Goal: Task Accomplishment & Management: Manage account settings

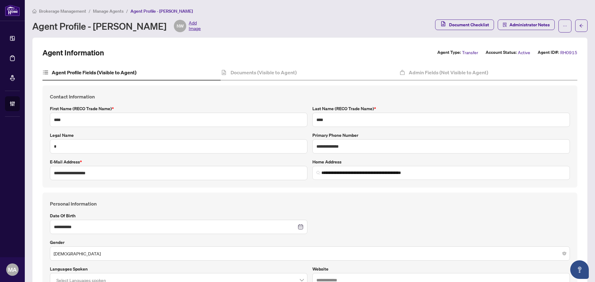
drag, startPoint x: 113, startPoint y: 10, endPoint x: 125, endPoint y: 23, distance: 18.2
click at [113, 7] on li "Manage Agents" at bounding box center [108, 10] width 31 height 7
click at [111, 13] on span "Manage Agents" at bounding box center [108, 11] width 31 height 6
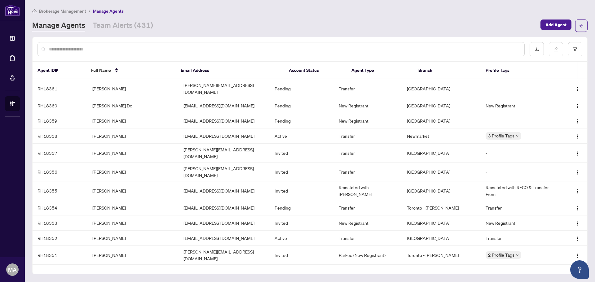
click at [172, 46] on input "text" at bounding box center [284, 49] width 471 height 7
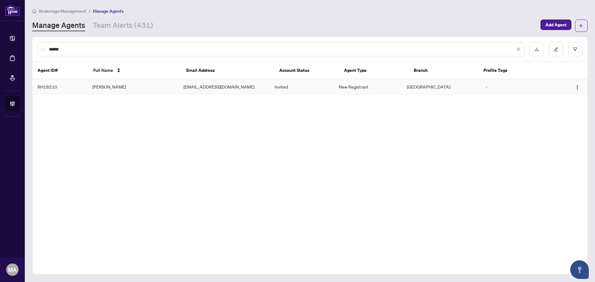
type input "******"
click at [118, 89] on td "Darrin Sebarasa" at bounding box center [132, 86] width 91 height 15
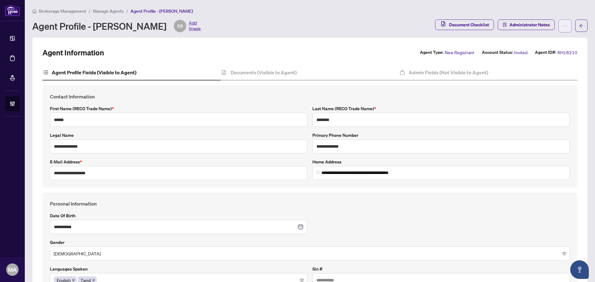
click at [563, 29] on span "button" at bounding box center [565, 26] width 4 height 10
click at [542, 51] on span "Resend Invitation" at bounding box center [541, 49] width 42 height 7
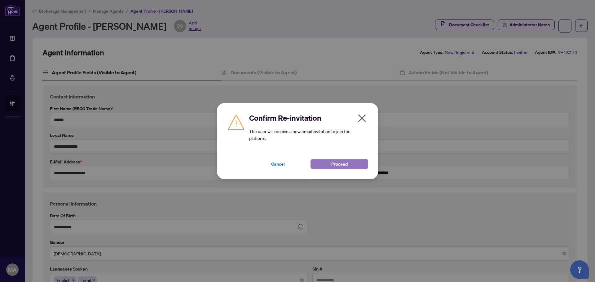
click at [344, 167] on span "Proceed" at bounding box center [339, 164] width 16 height 10
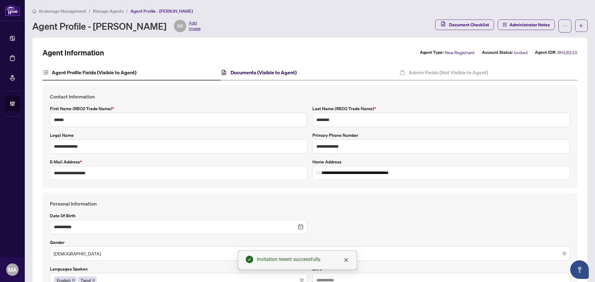
click at [251, 71] on h4 "Documents (Visible to Agent)" at bounding box center [264, 72] width 66 height 7
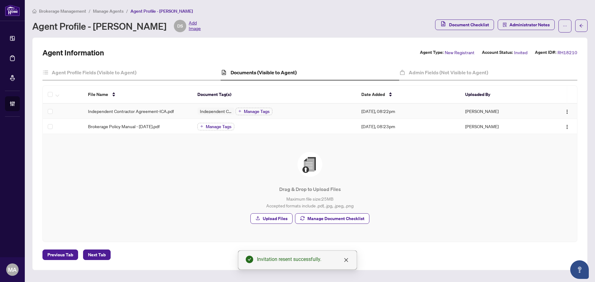
click at [151, 110] on span "Independent Contractor Agreement-ICA.pdf" at bounding box center [131, 111] width 86 height 7
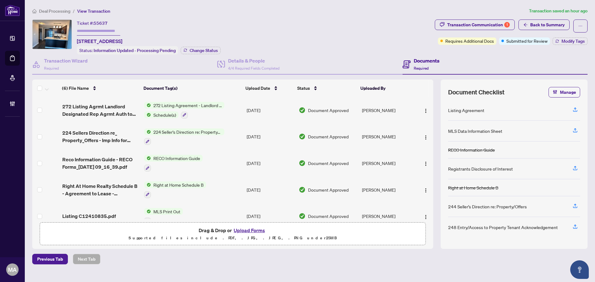
click at [57, 12] on span "Deal Processing" at bounding box center [54, 11] width 31 height 6
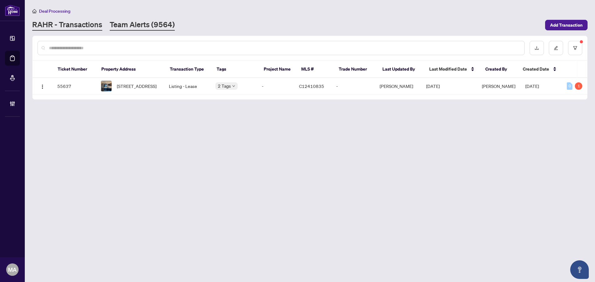
click at [163, 28] on link "Team Alerts (9564)" at bounding box center [142, 25] width 65 height 11
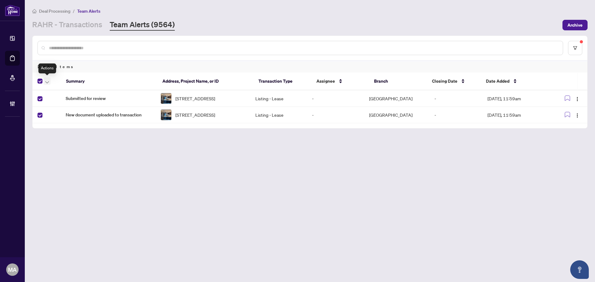
click at [49, 81] on icon "button" at bounding box center [47, 82] width 4 height 2
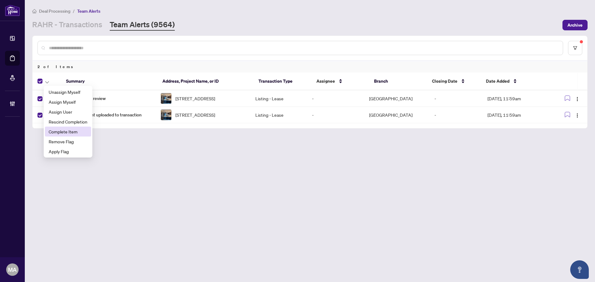
click at [71, 130] on span "Complete Item" at bounding box center [68, 131] width 39 height 7
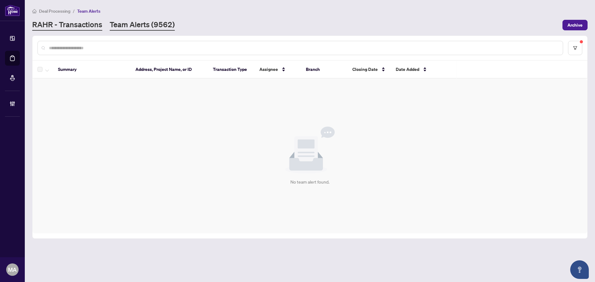
click at [72, 28] on link "RAHR - Transactions" at bounding box center [67, 25] width 70 height 11
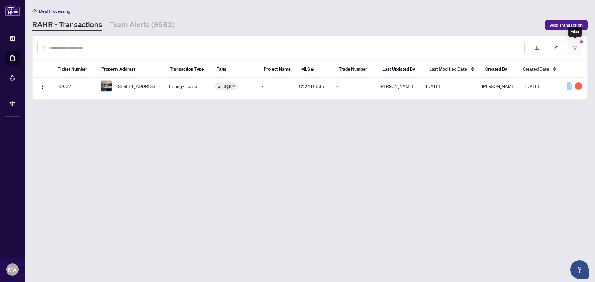
click at [576, 48] on icon "filter" at bounding box center [575, 47] width 4 height 3
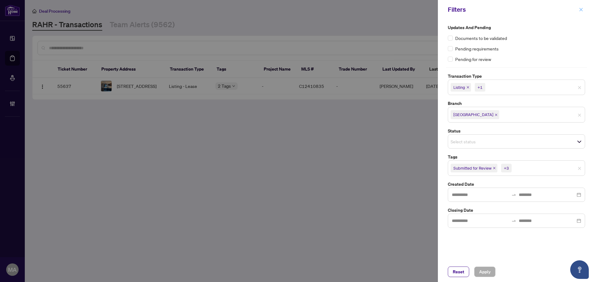
click at [580, 7] on span "button" at bounding box center [581, 10] width 4 height 10
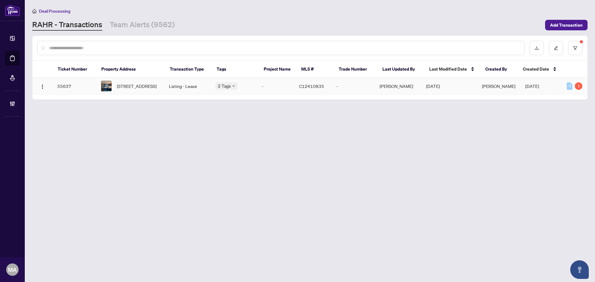
click at [161, 89] on td "[STREET_ADDRESS]" at bounding box center [130, 86] width 68 height 16
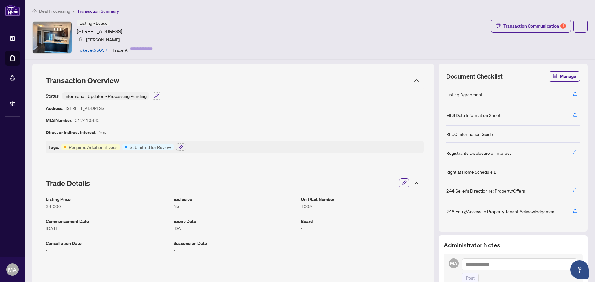
click at [402, 184] on icon "button" at bounding box center [404, 183] width 4 height 4
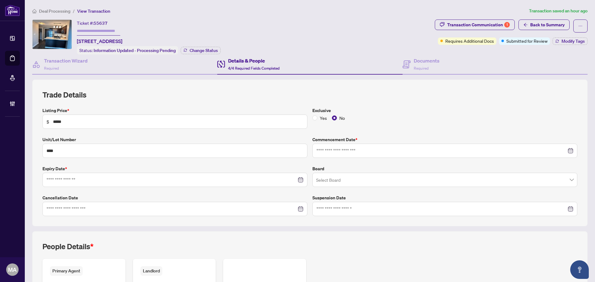
type input "**********"
click at [418, 69] on span "Required" at bounding box center [421, 68] width 15 height 5
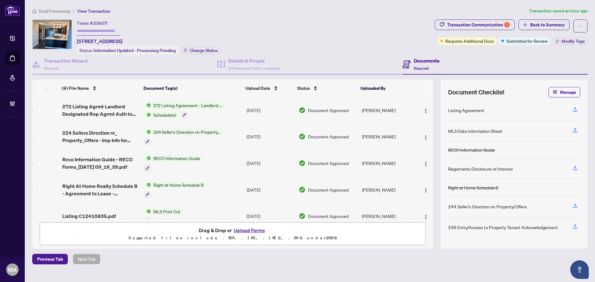
click at [353, 43] on div "Ticket #: 55637 1009-18 Harbour St, Toronto, Ontario M5J 2Z6, Canada Status: In…" at bounding box center [232, 37] width 400 height 35
click at [496, 23] on div "Transaction Communication 1" at bounding box center [478, 25] width 63 height 10
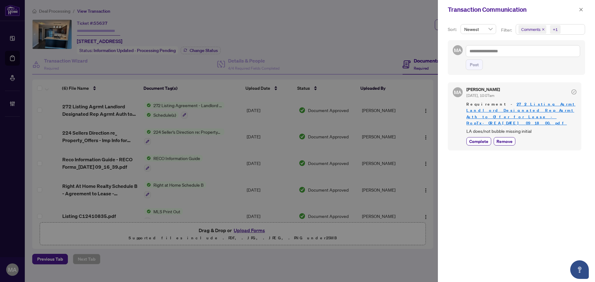
drag, startPoint x: 583, startPoint y: 8, endPoint x: 330, endPoint y: 90, distance: 265.8
click at [582, 8] on icon "close" at bounding box center [581, 9] width 4 height 4
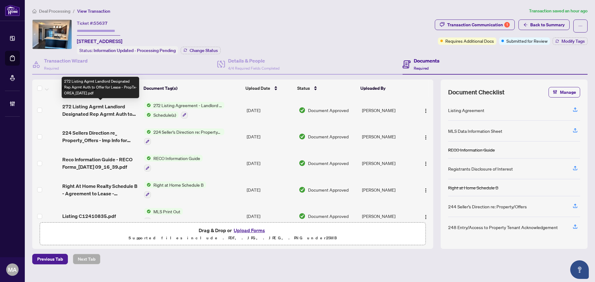
click at [102, 109] on span "272 Listing Agrmt Landlord Designated Rep Agrmt Auth to Offer for Lease - PropT…" at bounding box center [100, 110] width 77 height 15
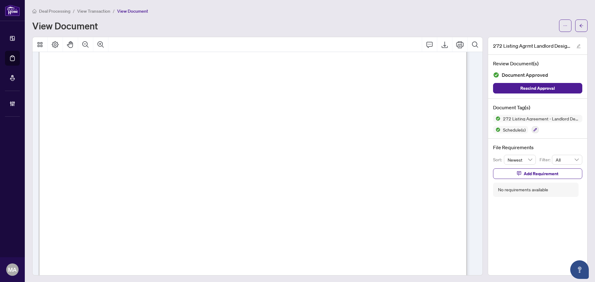
scroll to position [93, 0]
click at [90, 45] on button "Zoom Out" at bounding box center [85, 44] width 15 height 15
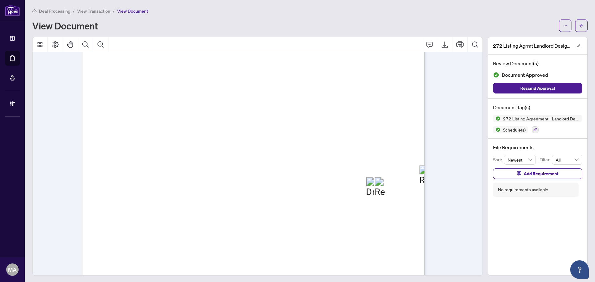
scroll to position [1001, 0]
click at [581, 25] on button "button" at bounding box center [581, 26] width 12 height 12
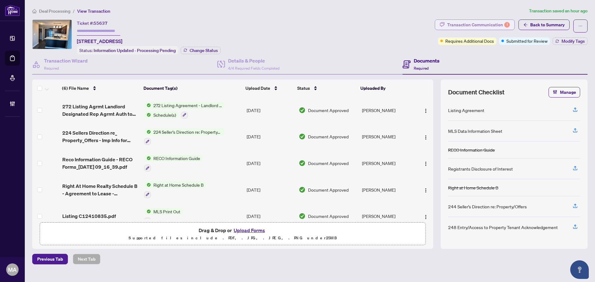
click at [464, 22] on div "Transaction Communication 1" at bounding box center [478, 25] width 63 height 10
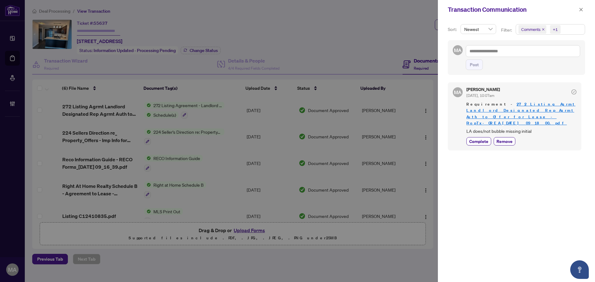
drag, startPoint x: 480, startPoint y: 135, endPoint x: 556, endPoint y: 67, distance: 102.5
click at [483, 128] on div "Maryam Arman Oct/07/2025, 10:07am Requirement - 272 Listing Agrmt Landlord Desi…" at bounding box center [521, 116] width 110 height 58
click at [480, 138] on span "Complete" at bounding box center [478, 141] width 19 height 7
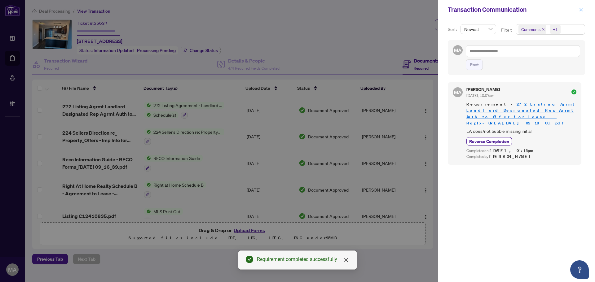
click at [582, 11] on icon "close" at bounding box center [581, 9] width 4 height 4
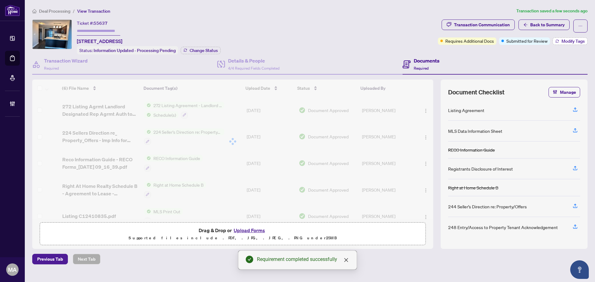
click at [575, 41] on span "Modify Tags" at bounding box center [573, 41] width 23 height 4
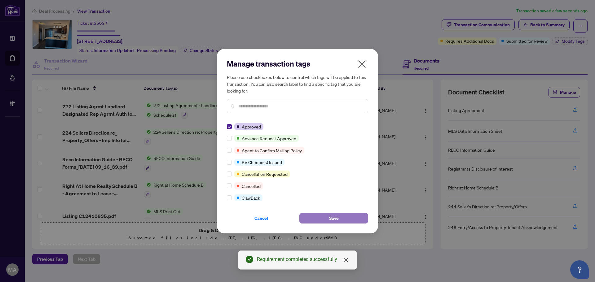
click at [352, 222] on button "Save" at bounding box center [333, 218] width 69 height 11
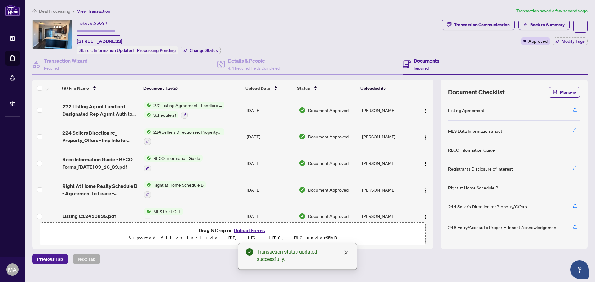
click at [38, 11] on span "Deal Processing" at bounding box center [51, 11] width 38 height 6
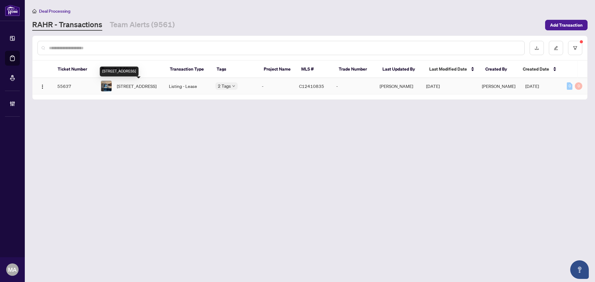
click at [150, 88] on span "[STREET_ADDRESS]" at bounding box center [137, 86] width 40 height 7
click at [154, 23] on link "Team Alerts (9561)" at bounding box center [142, 25] width 65 height 11
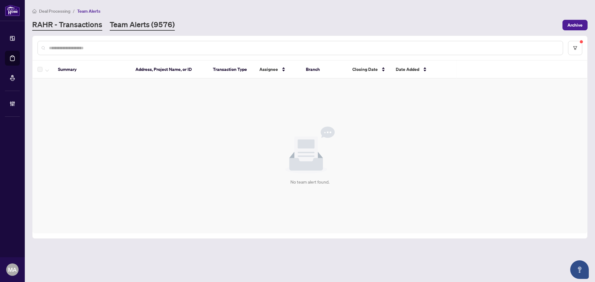
click at [81, 28] on link "RAHR - Transactions" at bounding box center [67, 25] width 70 height 11
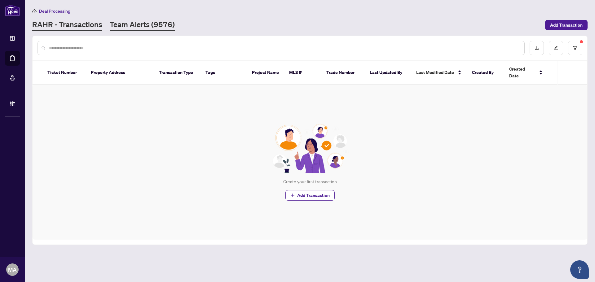
click at [152, 27] on link "Team Alerts (9576)" at bounding box center [142, 25] width 65 height 11
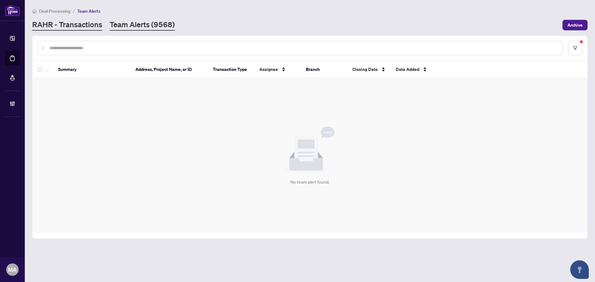
click at [93, 21] on link "RAHR - Transactions" at bounding box center [67, 25] width 70 height 11
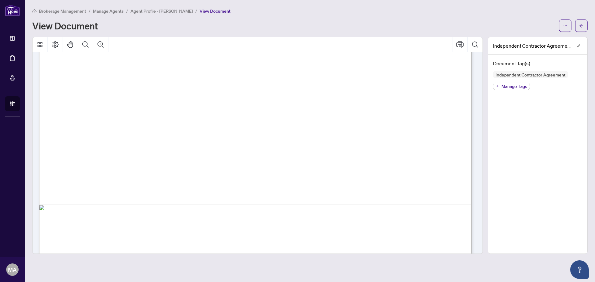
scroll to position [961, 0]
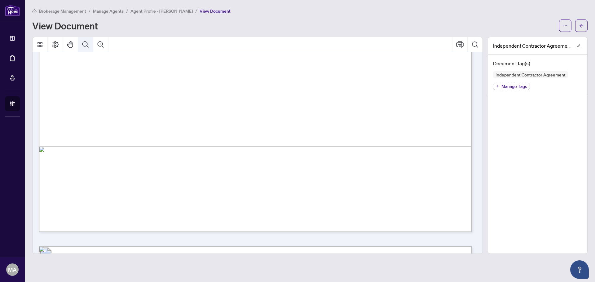
click at [90, 42] on button "Zoom Out" at bounding box center [85, 44] width 15 height 15
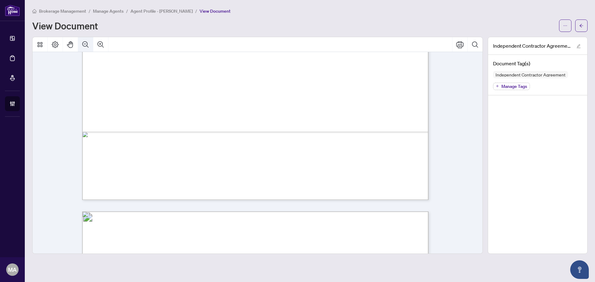
click at [90, 42] on button "Zoom Out" at bounding box center [85, 44] width 15 height 15
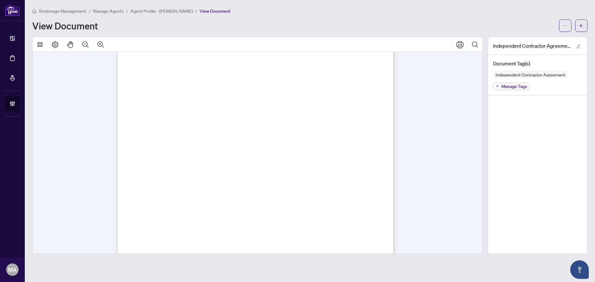
scroll to position [1323, 0]
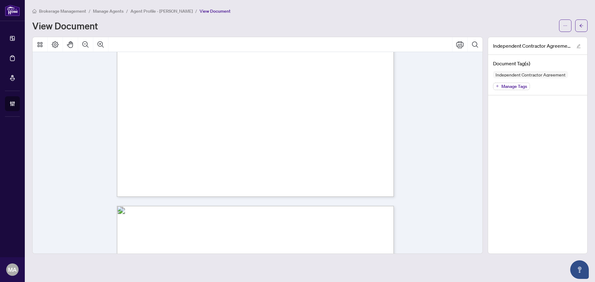
drag, startPoint x: 296, startPoint y: 99, endPoint x: 330, endPoint y: 214, distance: 119.8
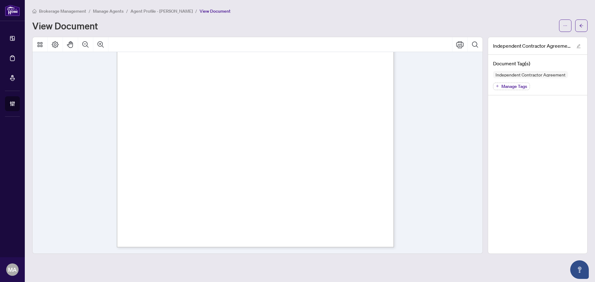
scroll to position [5538, 0]
click at [581, 22] on span "button" at bounding box center [581, 26] width 4 height 10
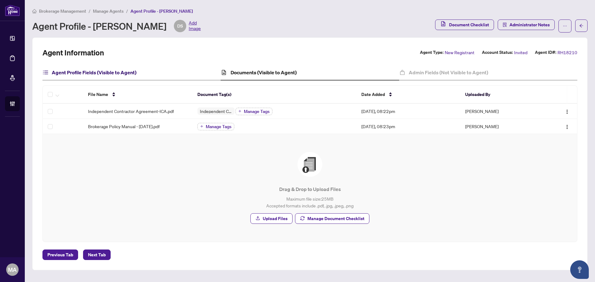
click at [93, 75] on h4 "Agent Profile Fields (Visible to Agent)" at bounding box center [94, 72] width 85 height 7
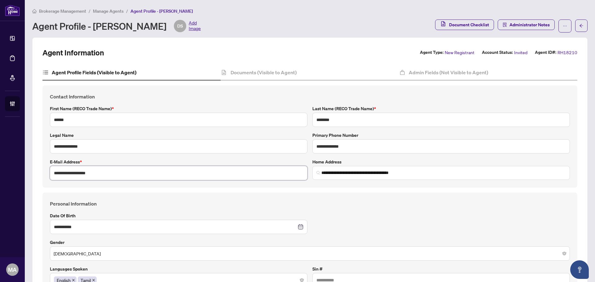
click at [101, 178] on input "**********" at bounding box center [179, 173] width 258 height 14
